Goal: Information Seeking & Learning: Find specific fact

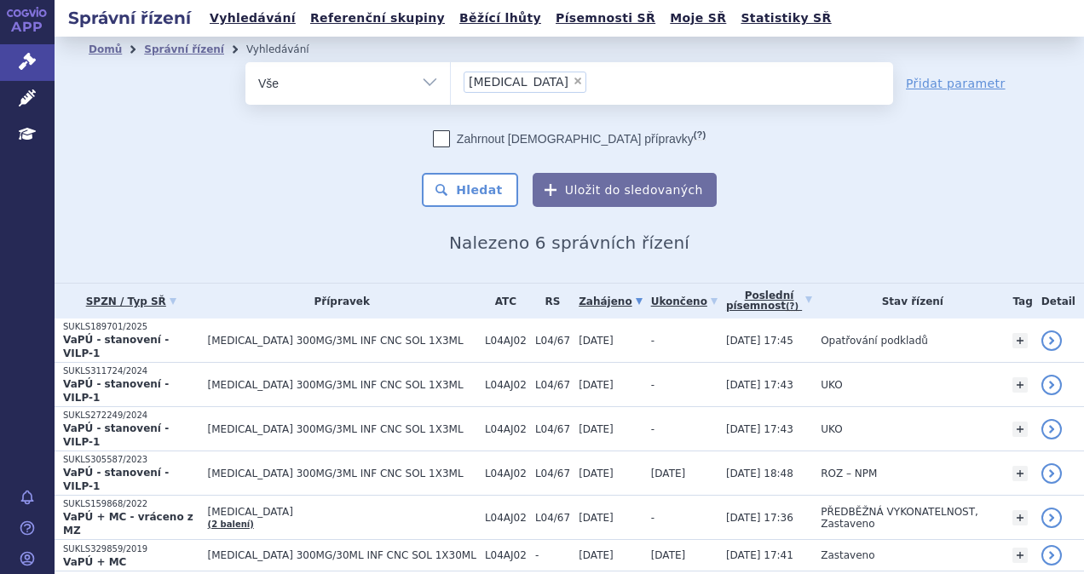
click at [572, 79] on span "×" at bounding box center [577, 81] width 10 height 10
click at [451, 79] on select "ultomiris" at bounding box center [450, 82] width 1 height 43
select select
click at [520, 87] on ul at bounding box center [672, 80] width 442 height 36
click at [451, 87] on select "ultomiris" at bounding box center [450, 82] width 1 height 43
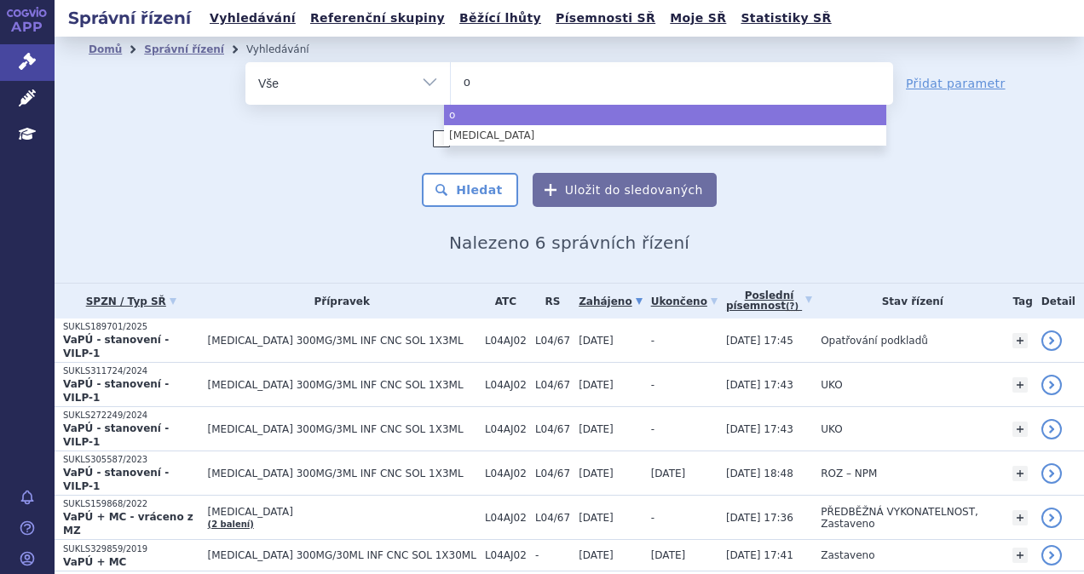
type input "op"
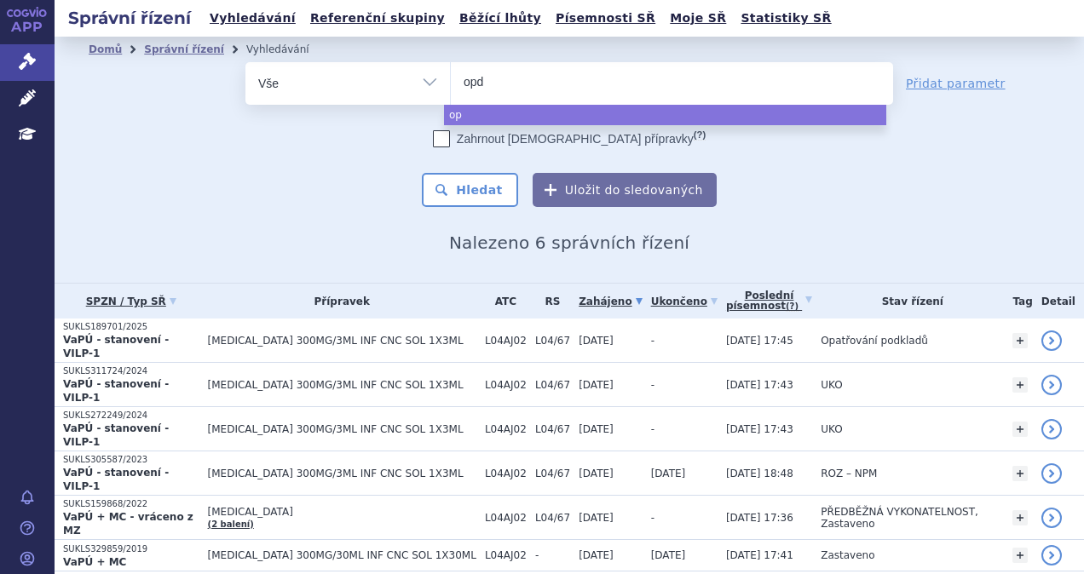
type input "opdi"
type input "opdivo"
select select "opdivo"
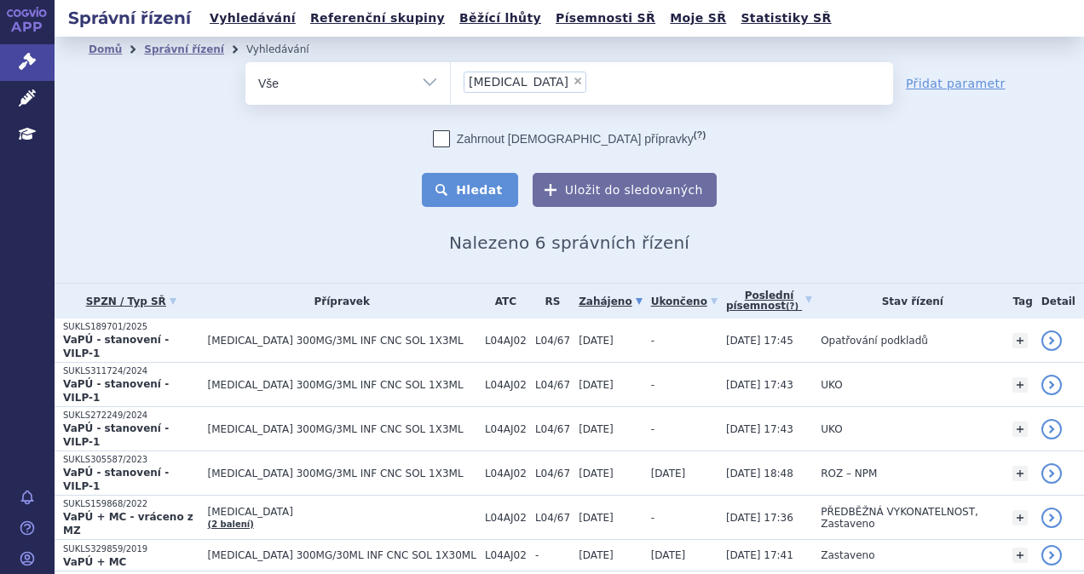
click at [496, 189] on button "Hledat" at bounding box center [470, 190] width 96 height 34
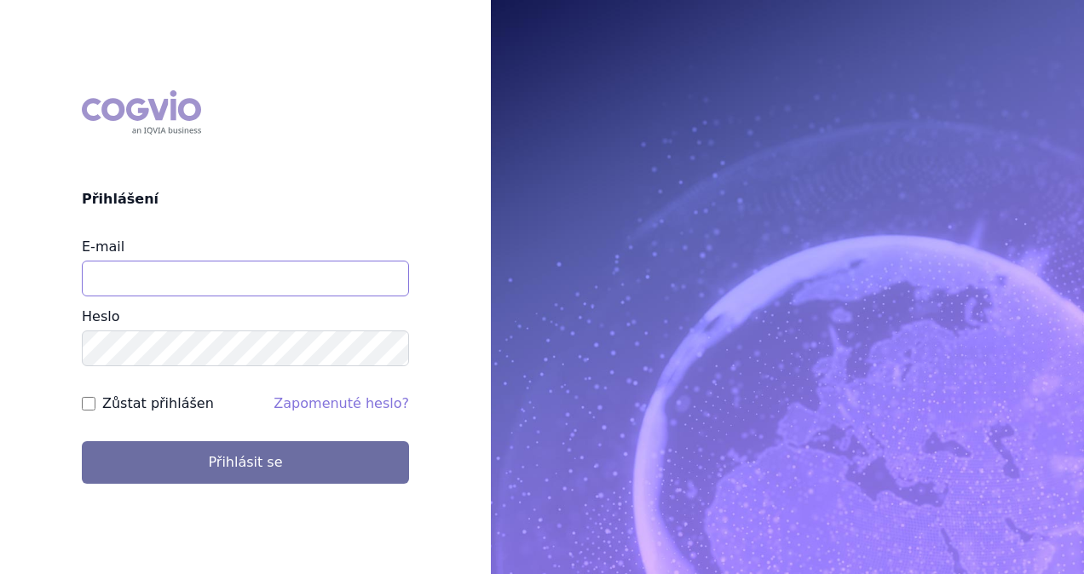
click at [261, 263] on input "E-mail" at bounding box center [245, 279] width 327 height 36
type input "monika.danielisova@boehringer-ingelheim.com"
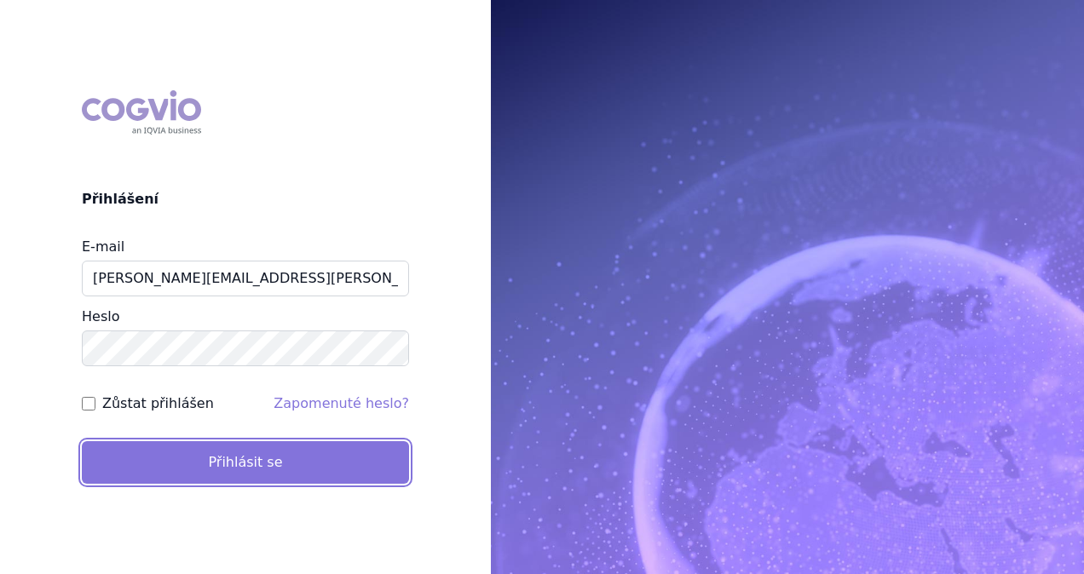
click at [219, 451] on button "Přihlásit se" at bounding box center [245, 462] width 327 height 43
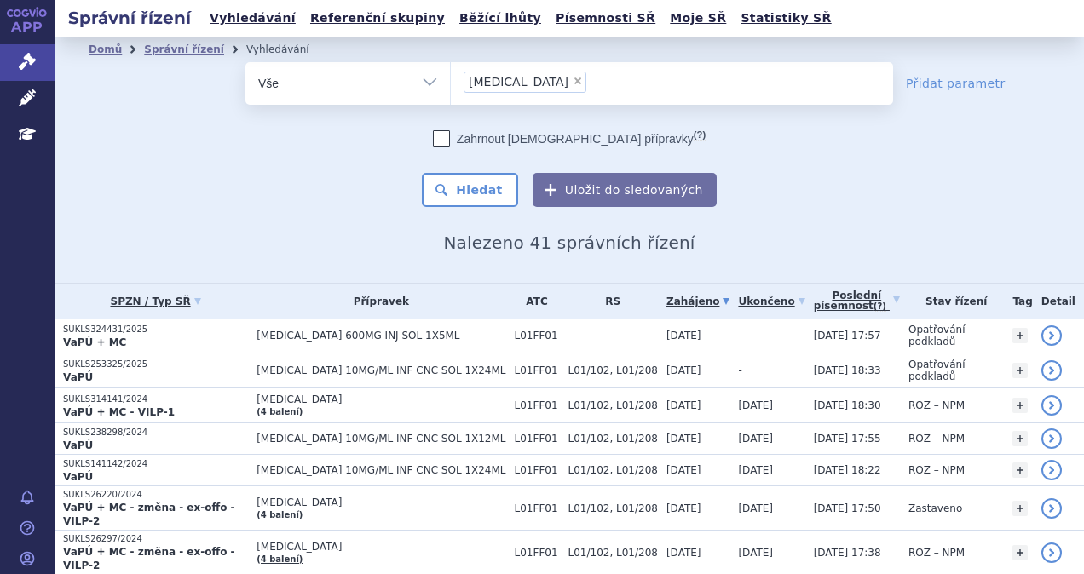
click at [572, 79] on span "×" at bounding box center [577, 81] width 10 height 10
click at [451, 79] on select "opdivo" at bounding box center [450, 82] width 1 height 43
select select
click at [514, 81] on ul at bounding box center [672, 80] width 442 height 36
click at [451, 81] on select "opdivo" at bounding box center [450, 82] width 1 height 43
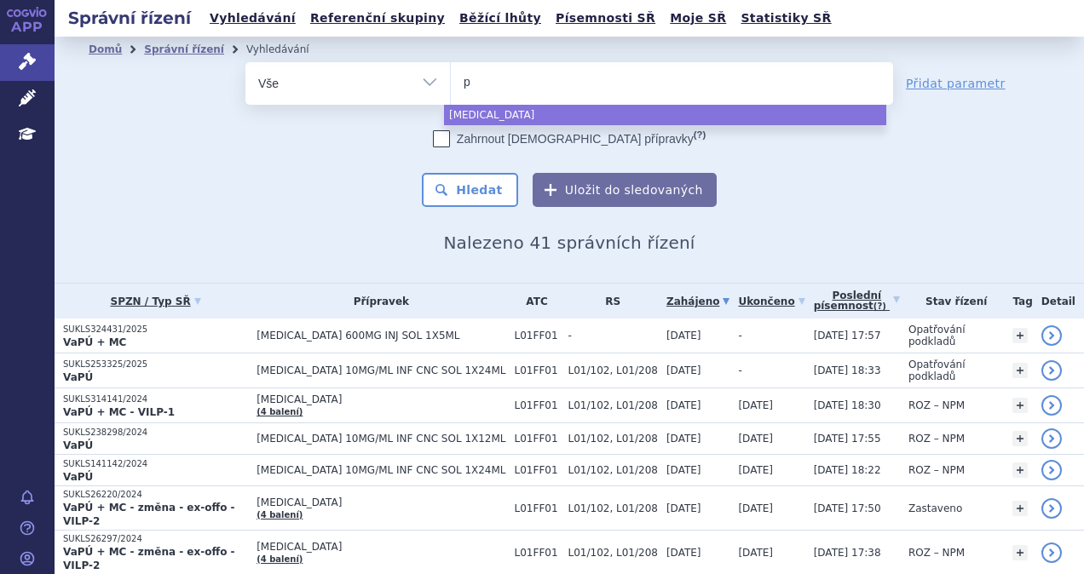
type input "pa"
type input "pad"
type input "padc"
type input "padcev"
select select "padcev"
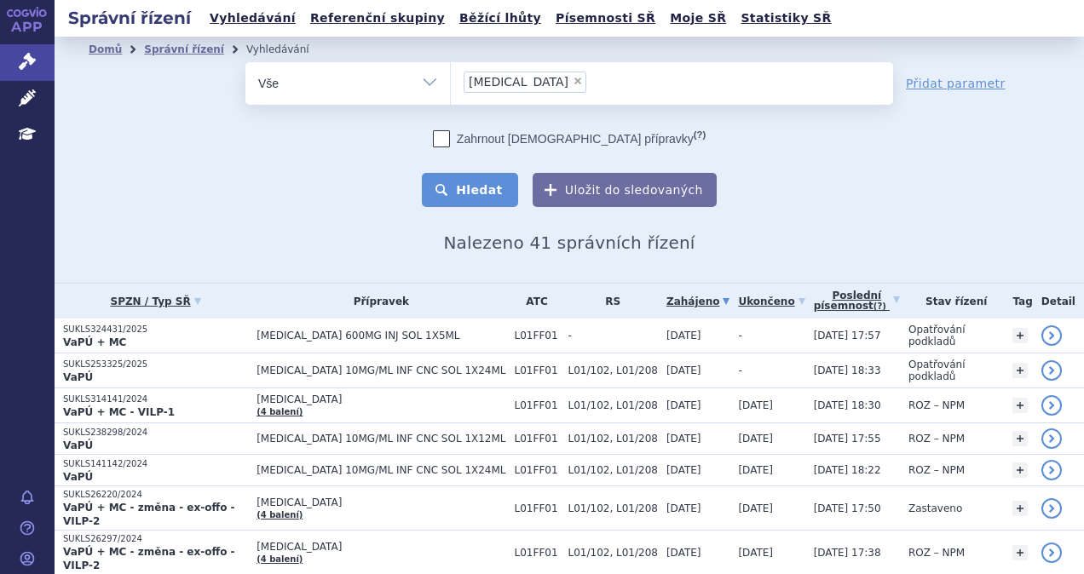
click at [476, 189] on button "Hledat" at bounding box center [470, 190] width 96 height 34
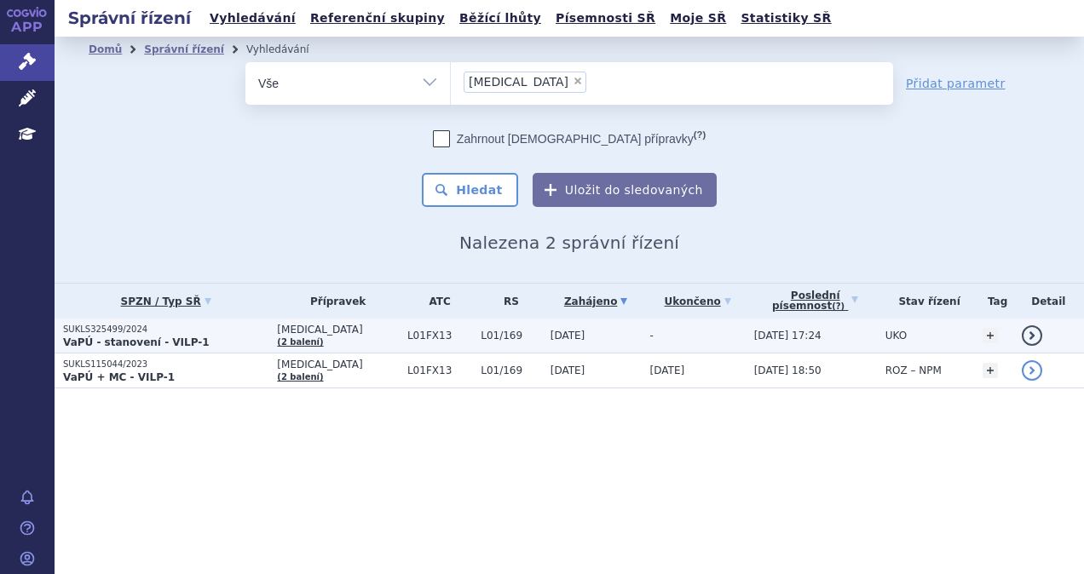
click at [215, 329] on p "SUKLS325499/2024" at bounding box center [165, 330] width 205 height 12
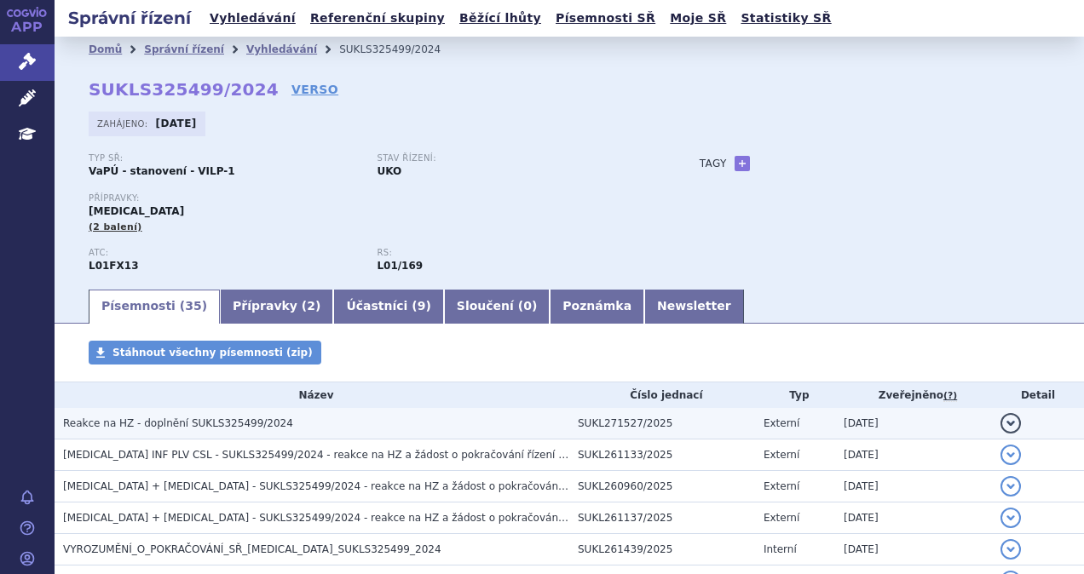
scroll to position [85, 0]
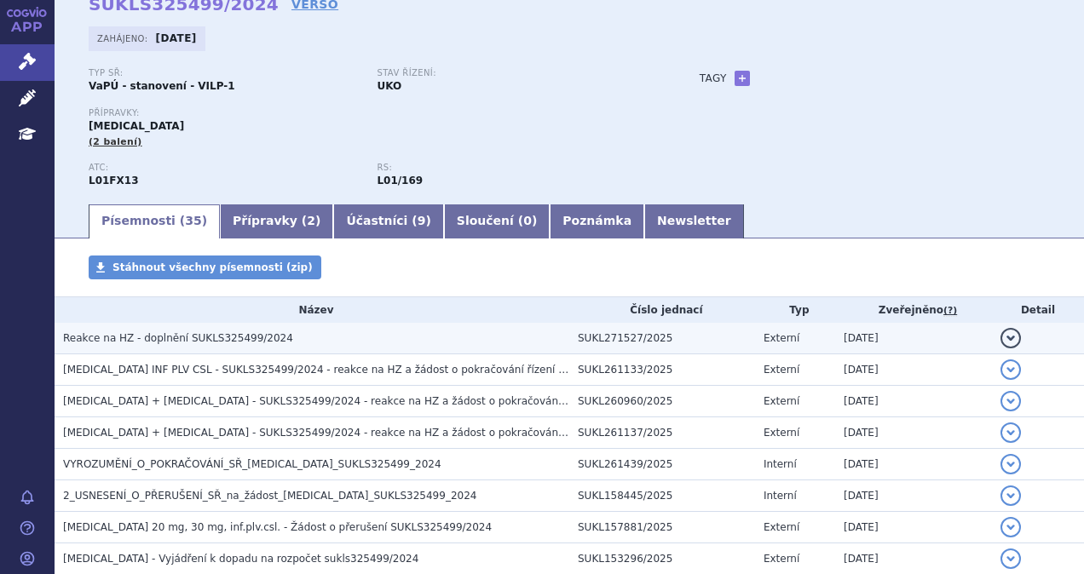
click at [254, 342] on span "Reakce na HZ - doplnění SUKLS325499/2024" at bounding box center [178, 338] width 230 height 12
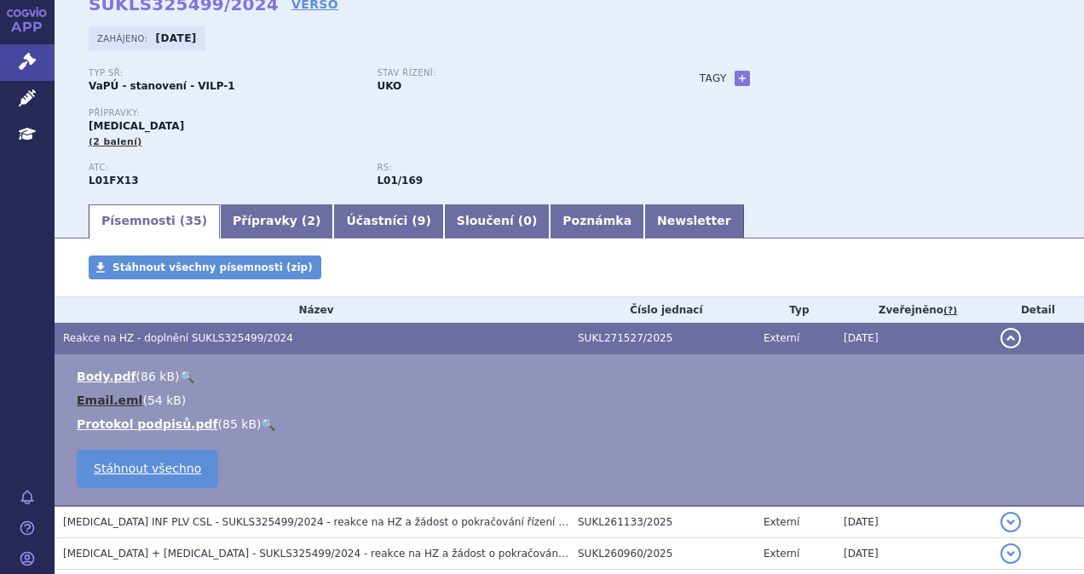
click at [105, 400] on link "Email.eml" at bounding box center [110, 401] width 66 height 14
